Goal: Information Seeking & Learning: Learn about a topic

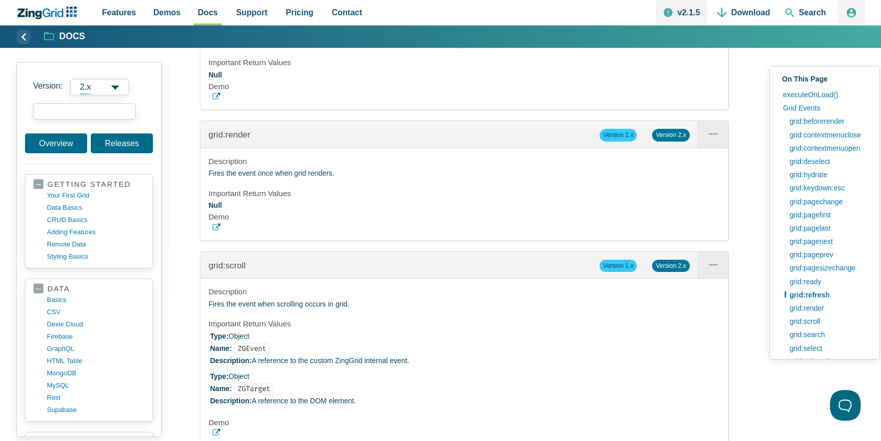
click at [56, 114] on input "search input" at bounding box center [84, 111] width 102 height 16
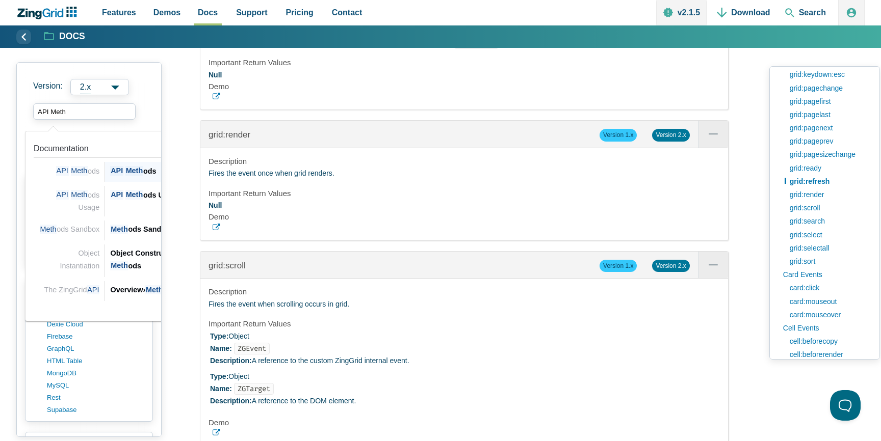
click at [123, 175] on div "API Meth ods" at bounding box center [190, 171] width 161 height 12
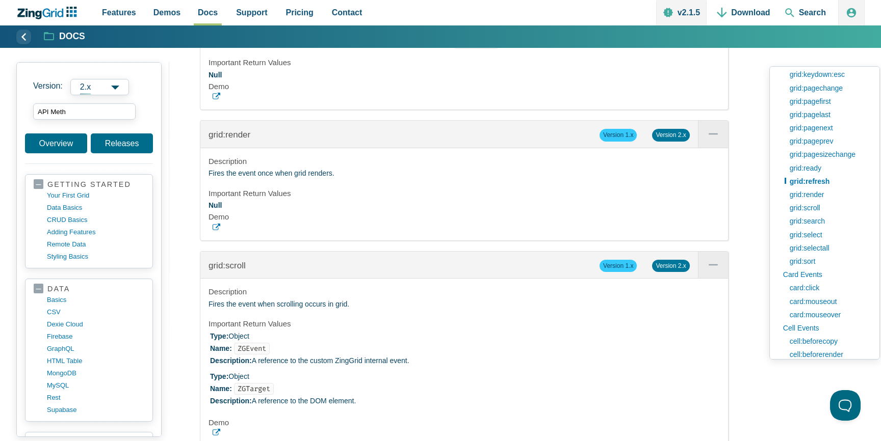
type input "API Meth"
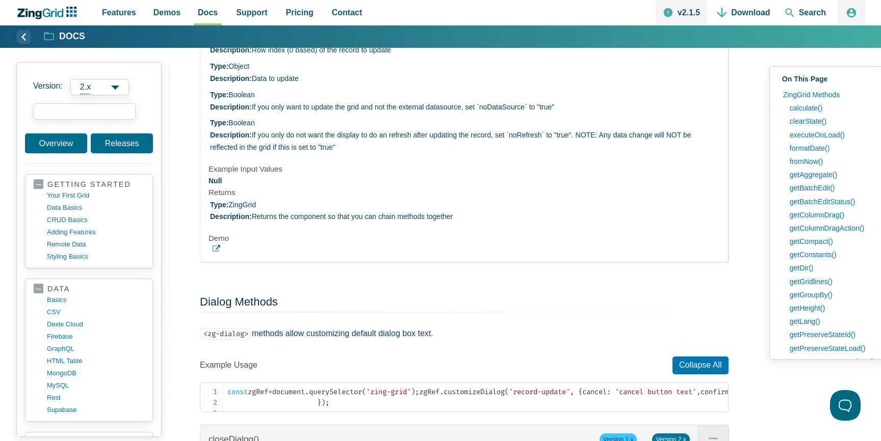
click at [92, 108] on input "search input" at bounding box center [84, 111] width 102 height 16
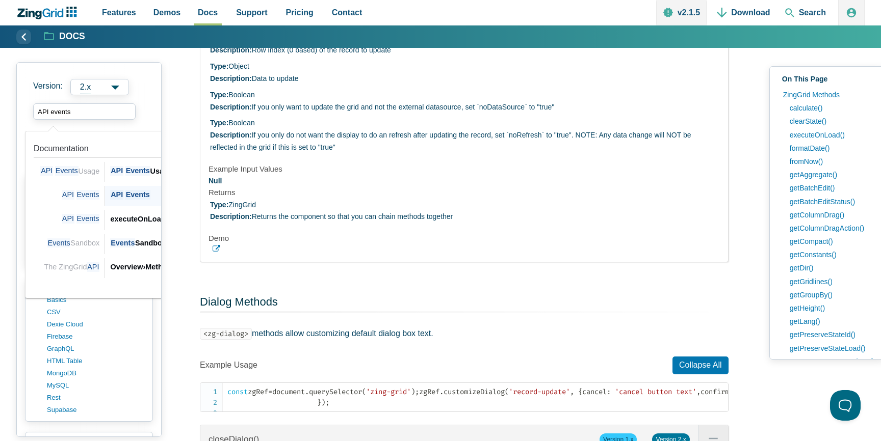
click at [124, 196] on div "API Events" at bounding box center [190, 195] width 161 height 12
type input "API events"
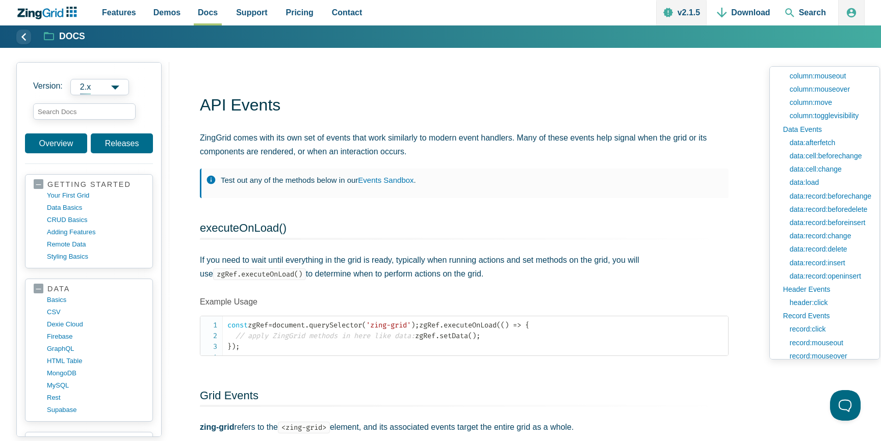
scroll to position [585, 0]
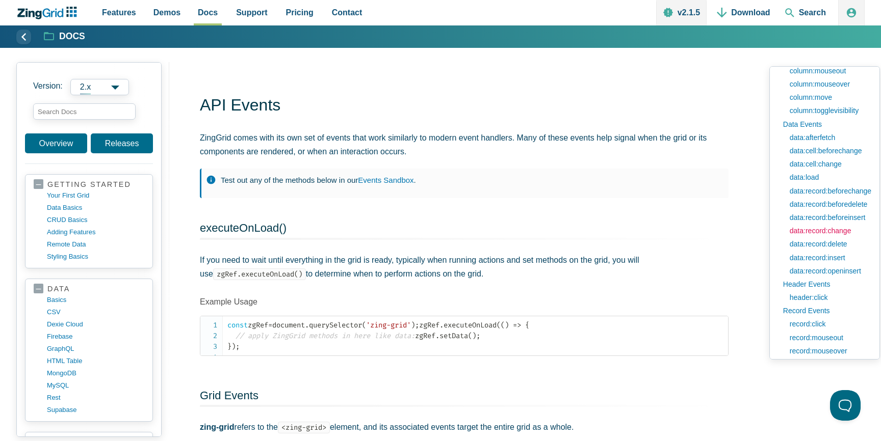
click at [824, 231] on link "data:record:change" at bounding box center [827, 230] width 87 height 13
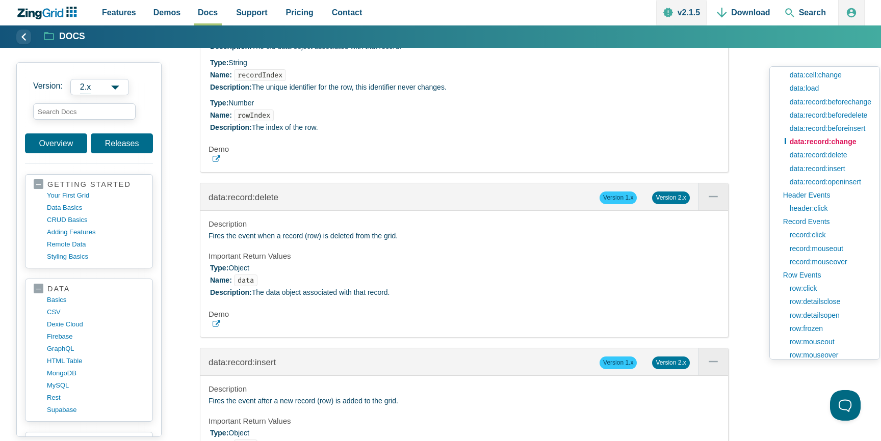
scroll to position [672, 0]
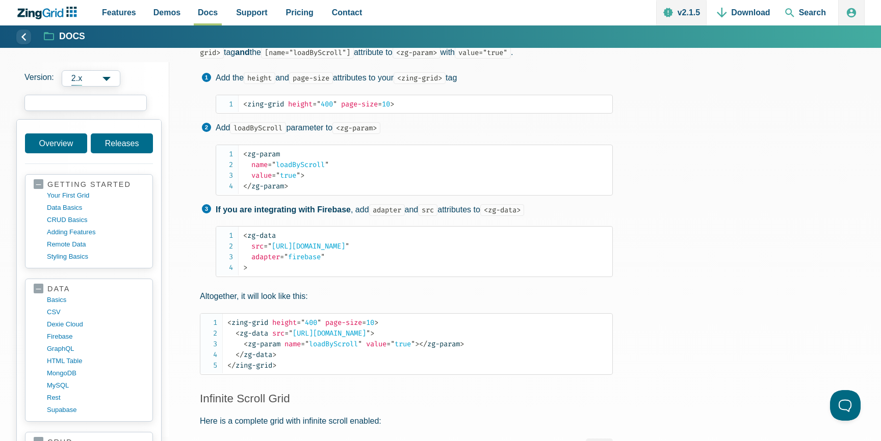
click at [78, 107] on input "search input" at bounding box center [85, 103] width 122 height 16
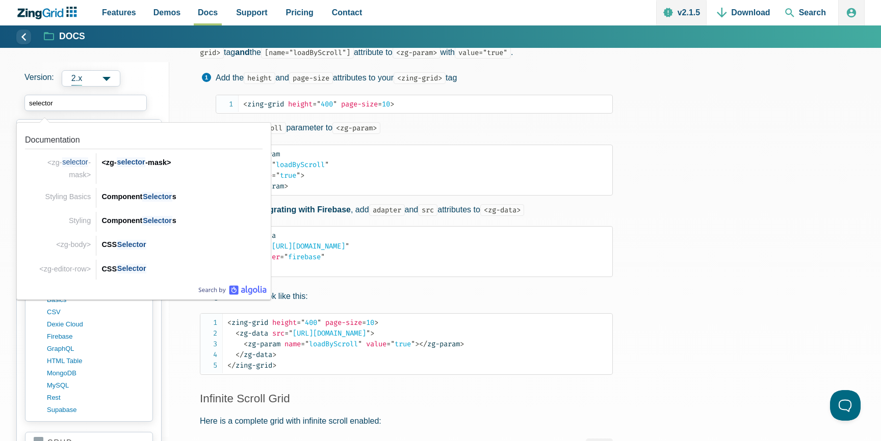
drag, startPoint x: 129, startPoint y: 108, endPoint x: 0, endPoint y: 108, distance: 128.9
click at [0, 108] on div "Version: 2.x 2.x 1.x selector selector Documentation <zg- selector -mask> <zg- …" at bounding box center [440, 421] width 881 height 1141
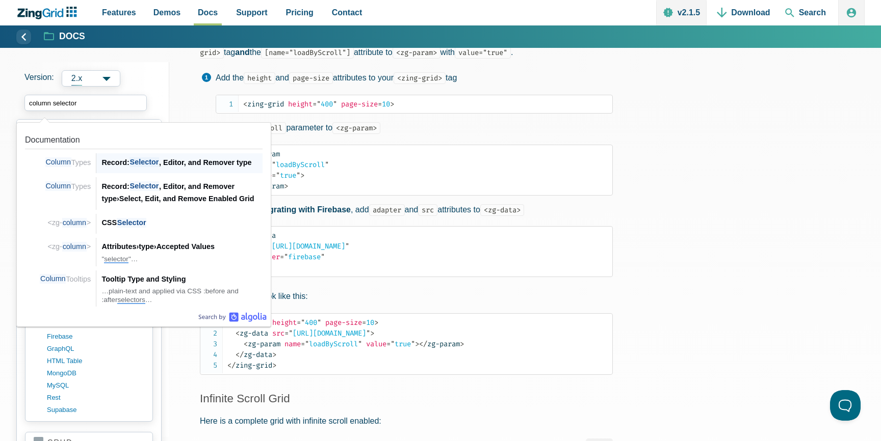
click at [142, 158] on span "Selector" at bounding box center [144, 162] width 30 height 10
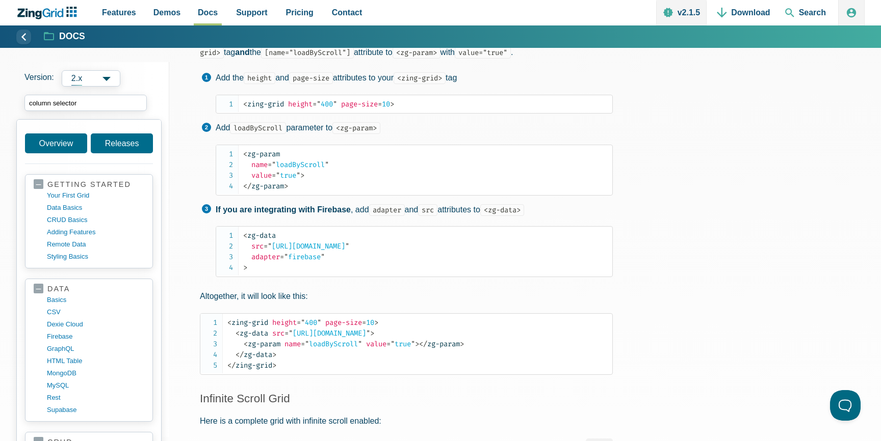
type input "column selector"
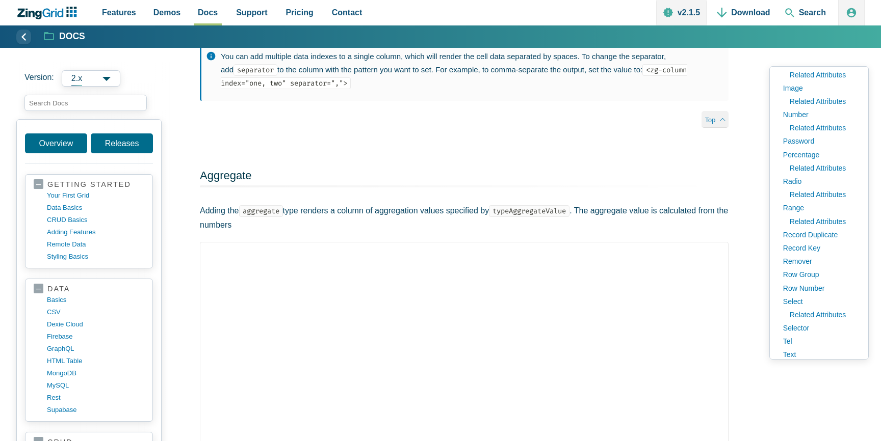
scroll to position [344, 0]
click at [806, 327] on link "Selector" at bounding box center [819, 324] width 82 height 13
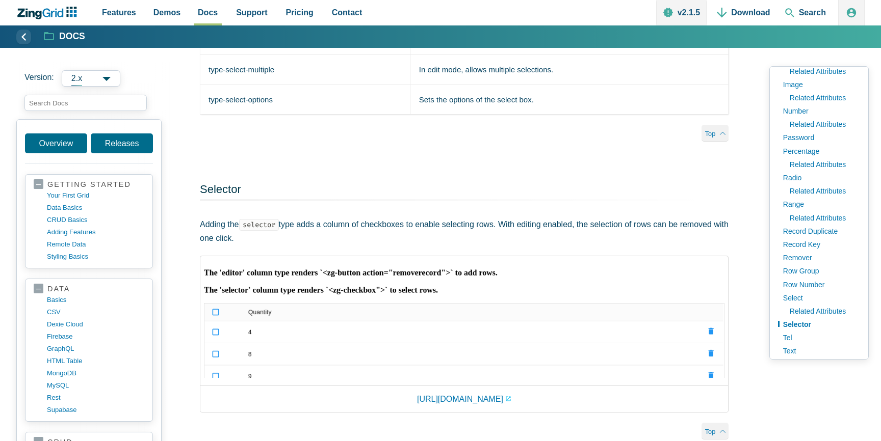
scroll to position [7974, 0]
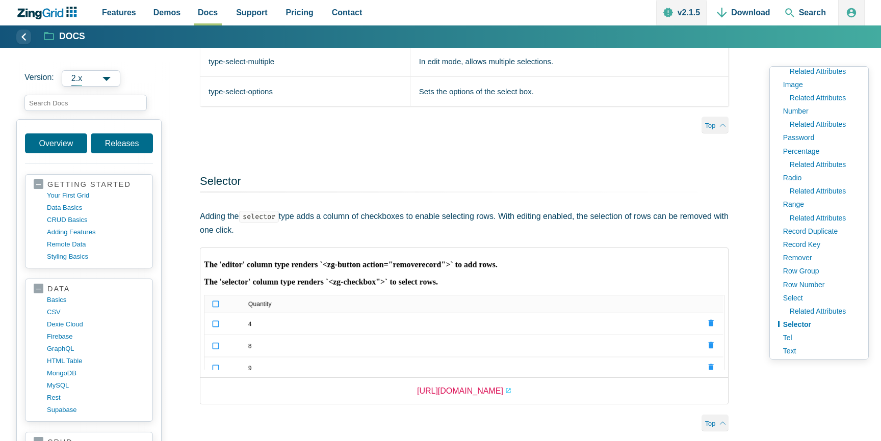
click at [469, 384] on link "[URL][DOMAIN_NAME]" at bounding box center [464, 391] width 94 height 14
